Goal: Information Seeking & Learning: Check status

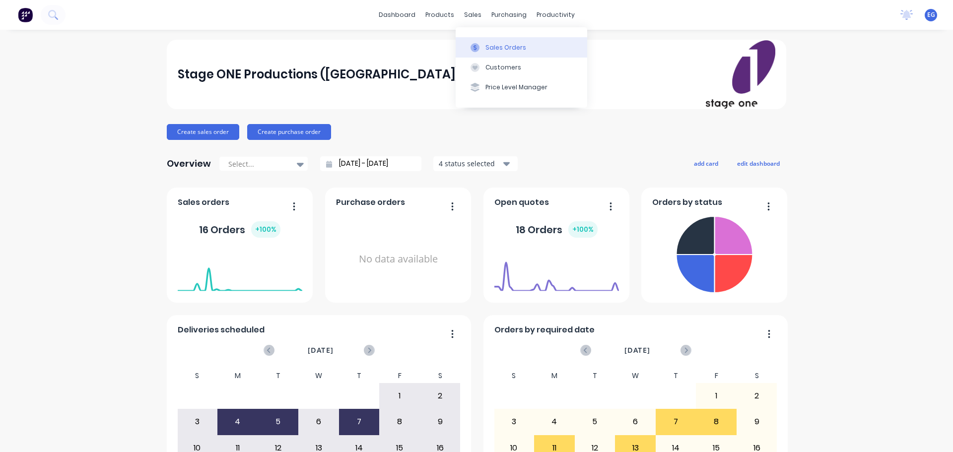
click at [484, 43] on button "Sales Orders" at bounding box center [522, 47] width 132 height 20
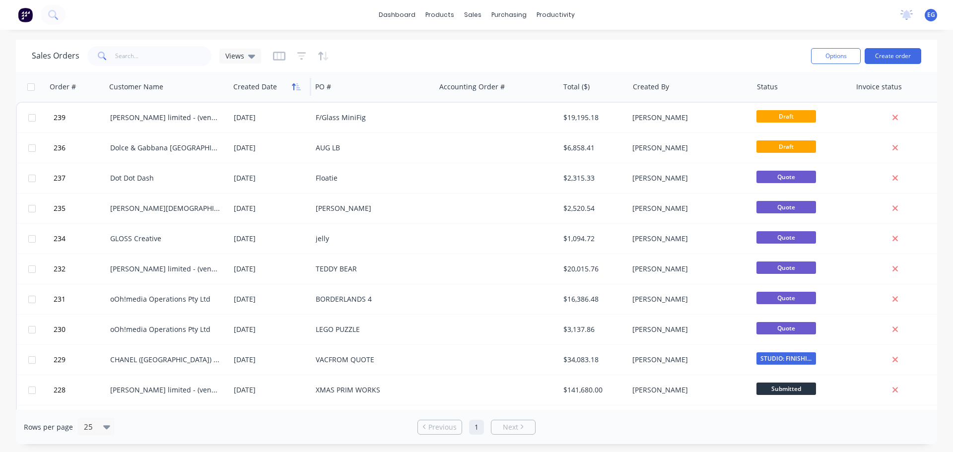
click at [300, 90] on icon "button" at bounding box center [298, 86] width 4 height 7
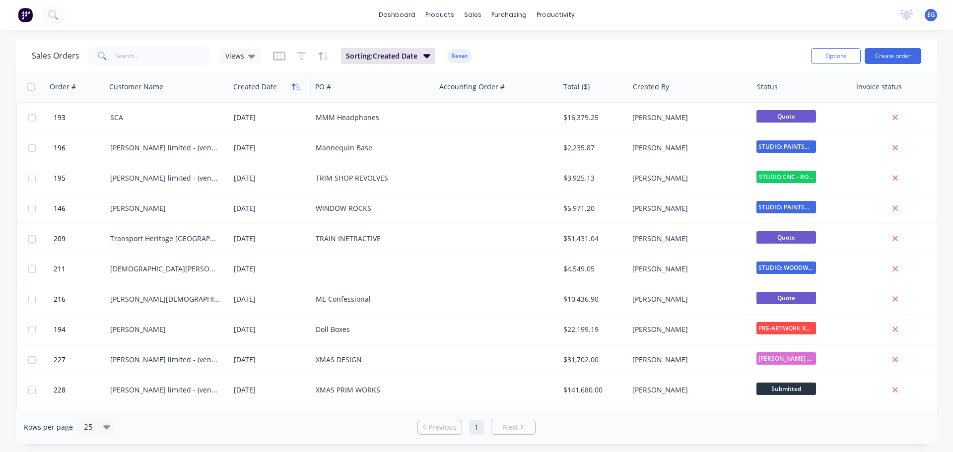
click at [300, 87] on icon "button" at bounding box center [296, 87] width 9 height 8
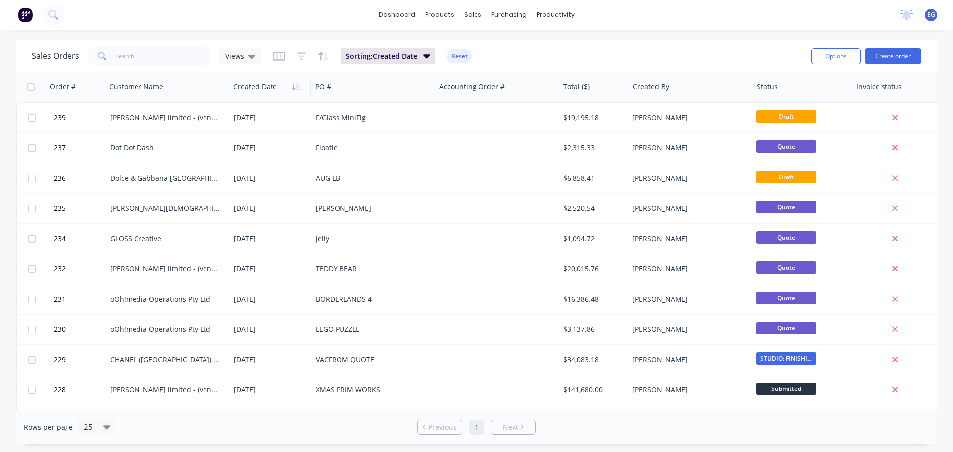
click at [36, 25] on div "dashboard products sales purchasing productivity dashboard products Product Cat…" at bounding box center [476, 15] width 953 height 30
click at [30, 22] on button at bounding box center [25, 15] width 21 height 20
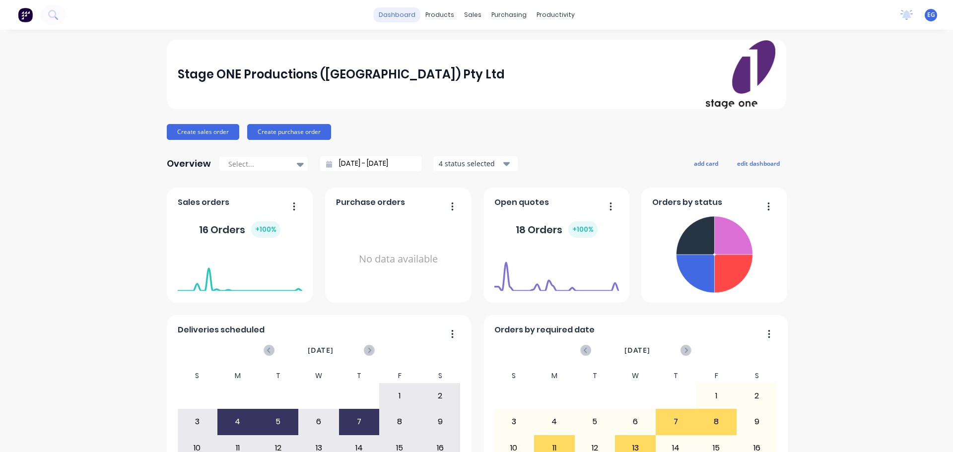
click at [404, 15] on link "dashboard" at bounding box center [397, 14] width 47 height 15
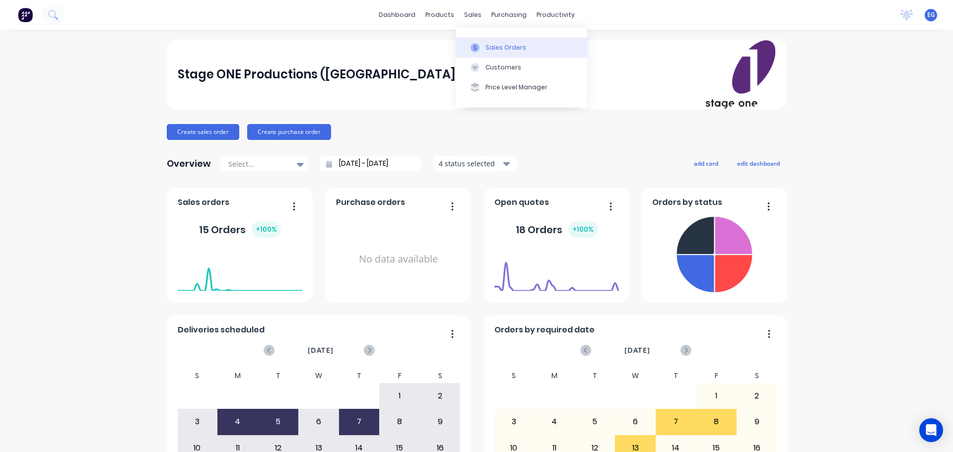
click at [496, 48] on div "Sales Orders" at bounding box center [506, 47] width 41 height 9
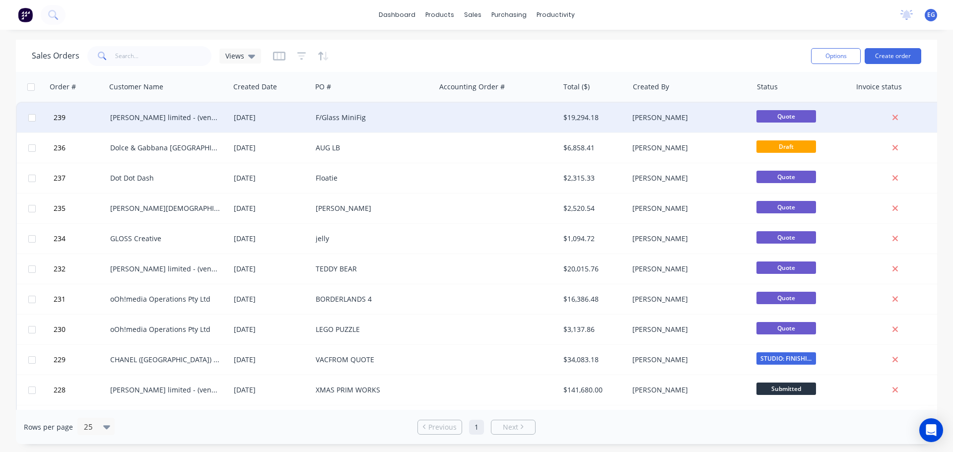
click at [420, 126] on div "F/Glass MiniFig" at bounding box center [374, 118] width 124 height 30
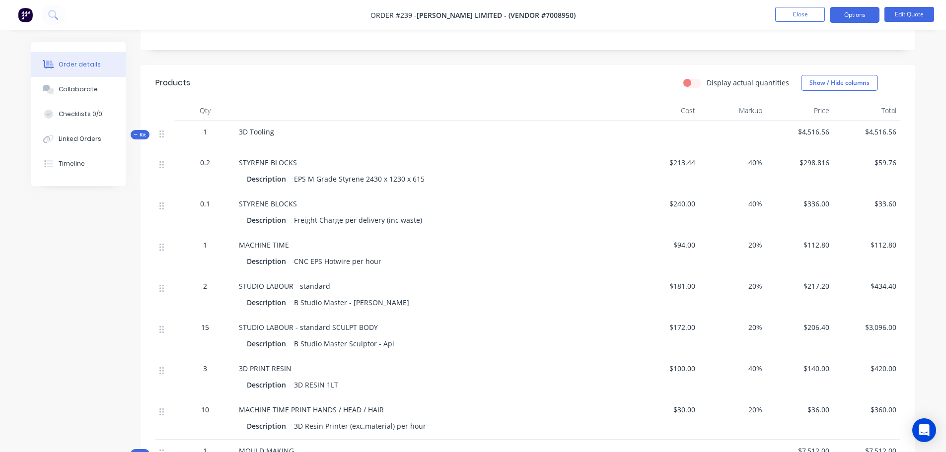
scroll to position [199, 0]
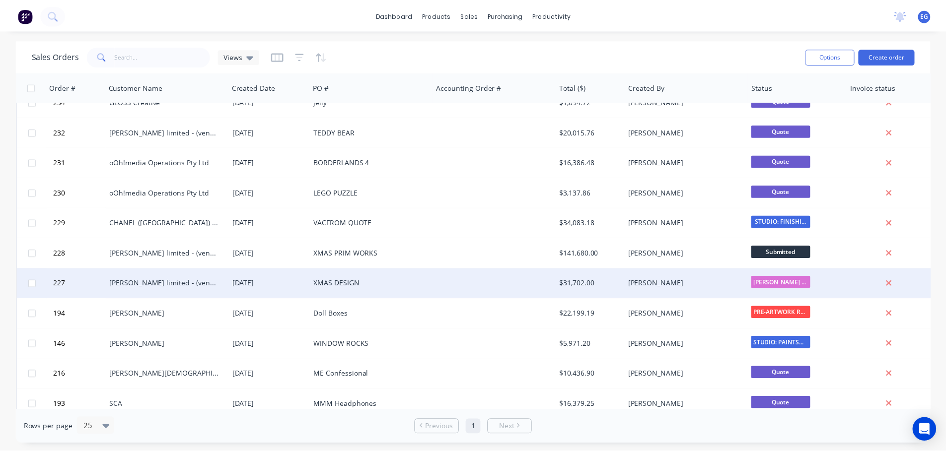
scroll to position [123, 0]
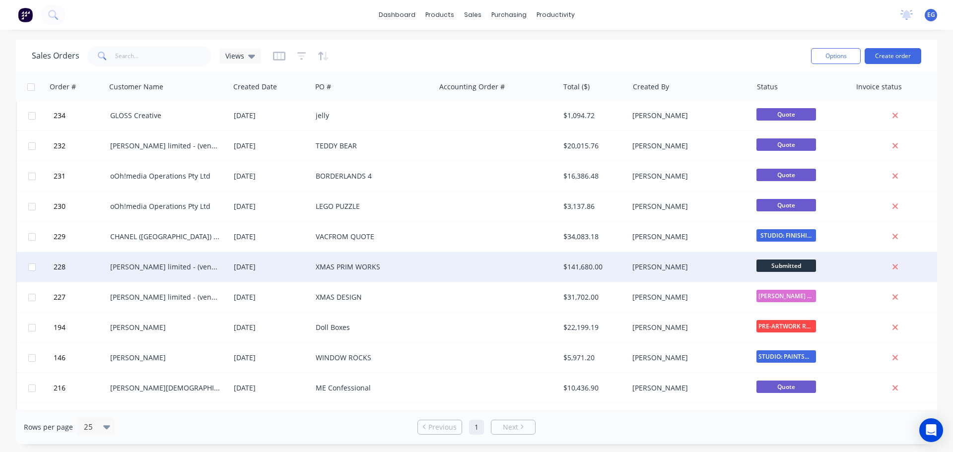
click at [172, 266] on div "[PERSON_NAME] limited - (vendor #7008950)" at bounding box center [165, 267] width 110 height 10
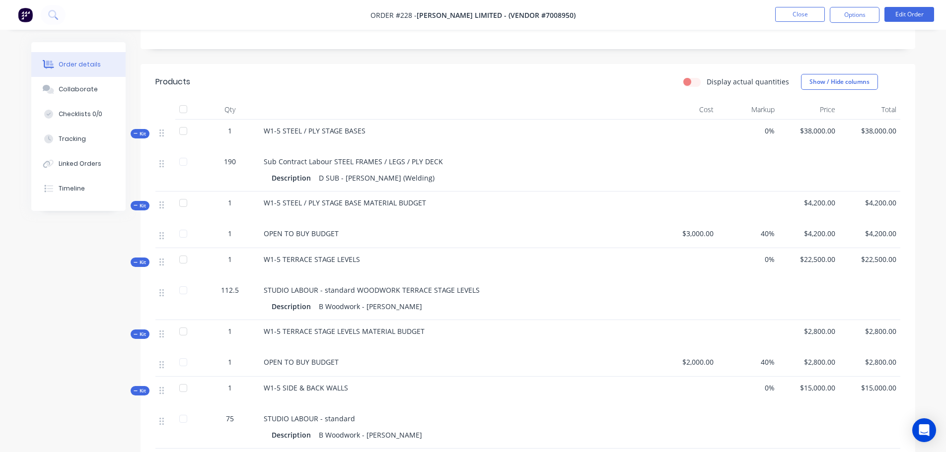
scroll to position [99, 0]
